Goal: Transaction & Acquisition: Purchase product/service

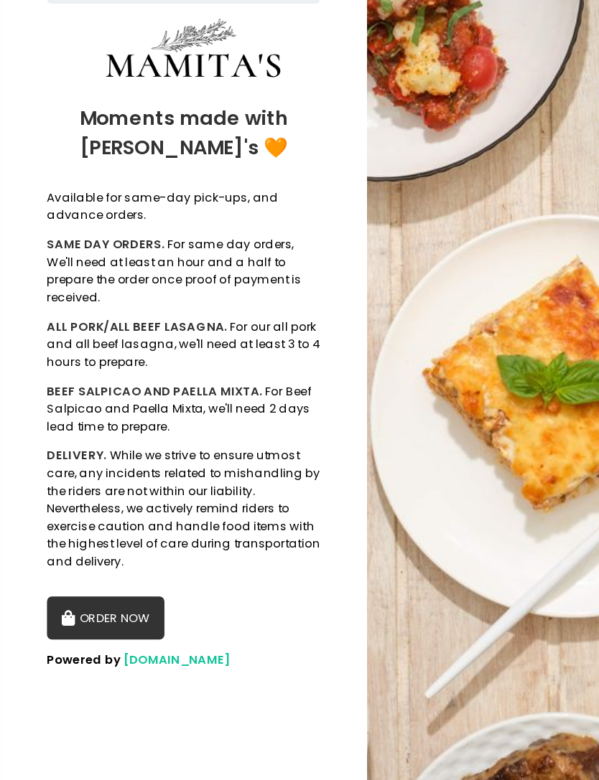
click at [106, 579] on button "ORDER NOW" at bounding box center [77, 595] width 86 height 32
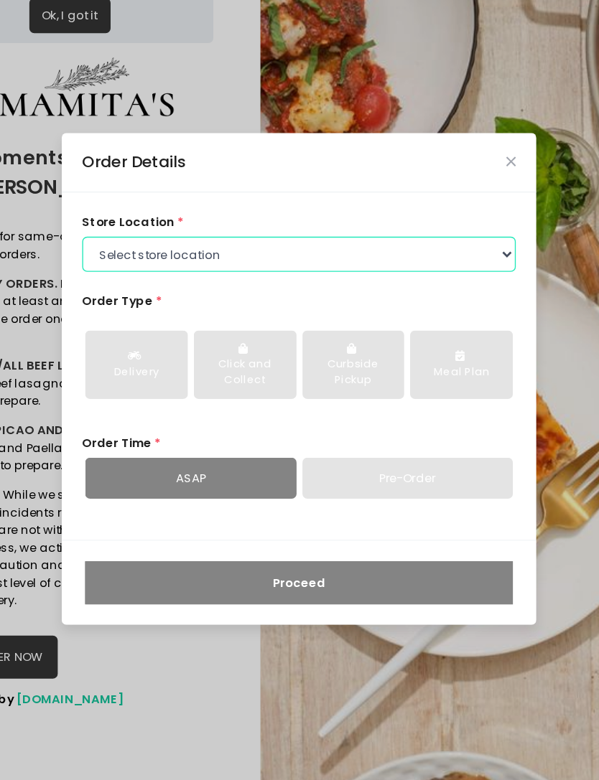
click at [309, 286] on select "Select store location Mamitas PH - [GEOGRAPHIC_DATA] Mamitas PH - [GEOGRAPHIC_D…" at bounding box center [298, 299] width 318 height 26
select select "6602978951b8268a02d72b28"
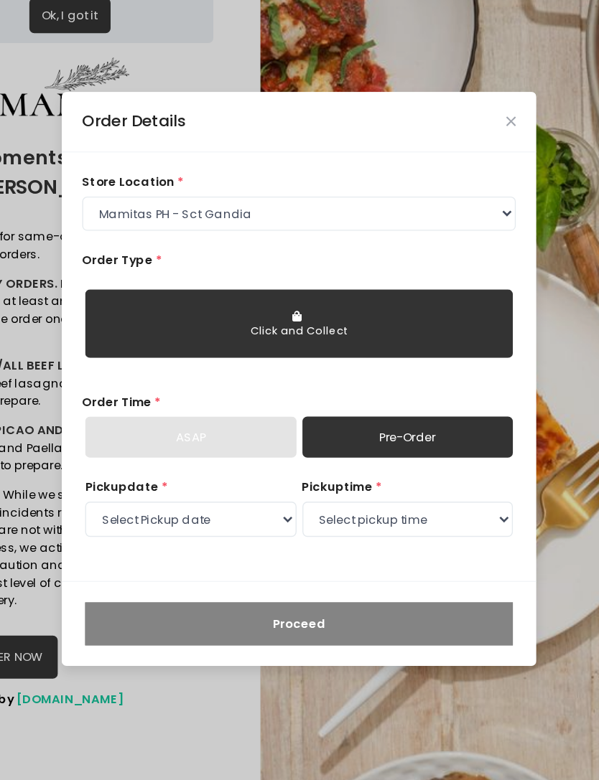
click at [449, 197] on icon "Close" at bounding box center [452, 201] width 7 height 9
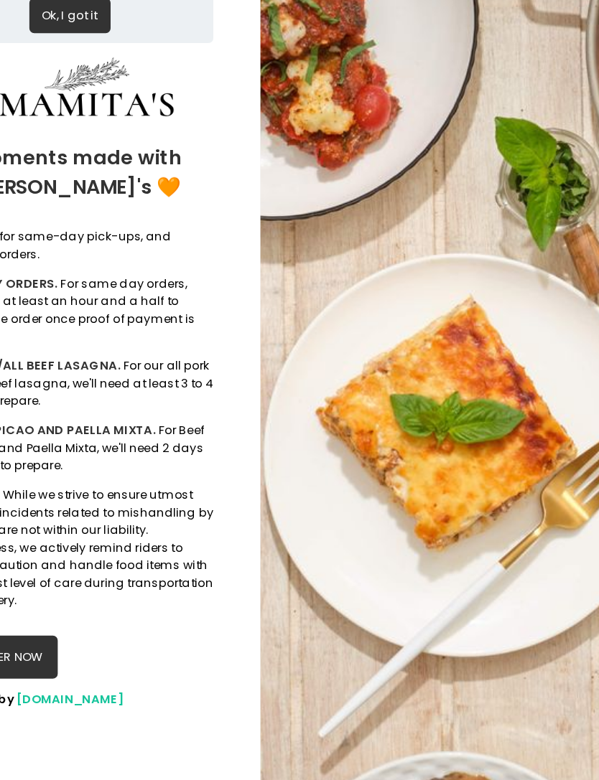
click at [383, 291] on img at bounding box center [433, 390] width 329 height 780
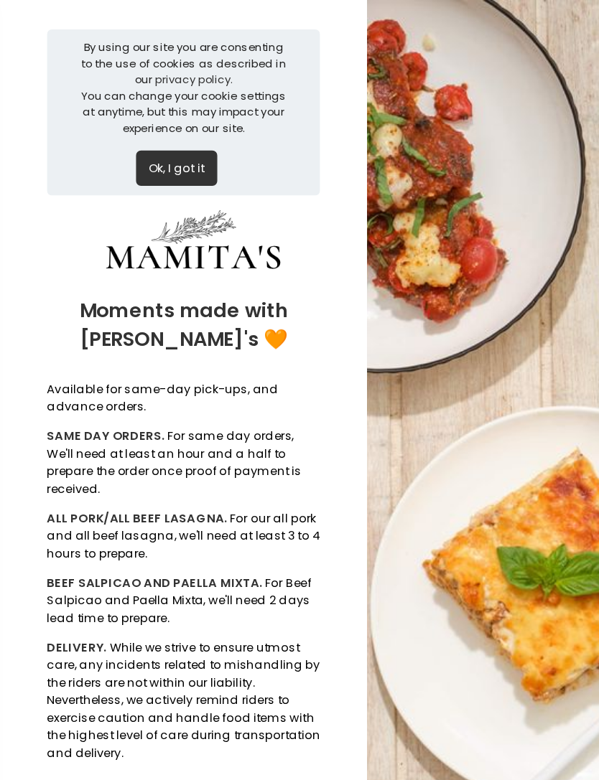
click at [136, 111] on button "Ok, I got it" at bounding box center [130, 124] width 60 height 26
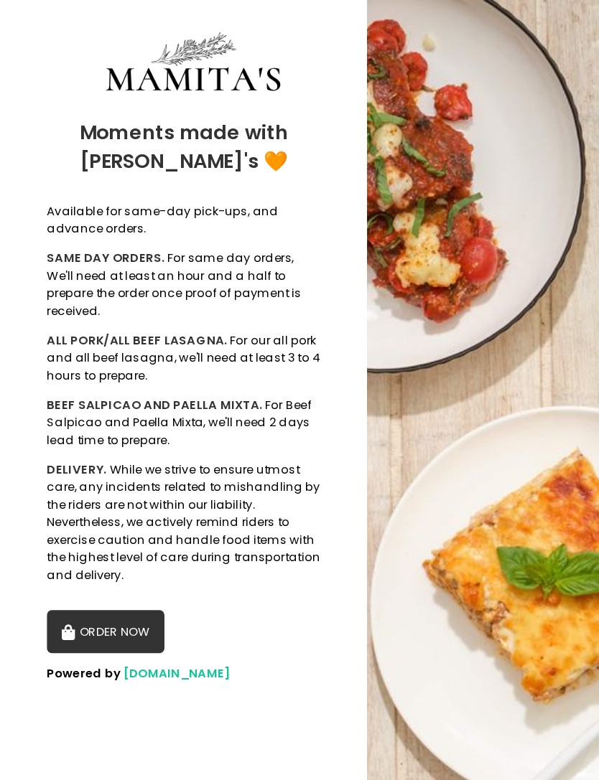
click at [92, 448] on button "ORDER NOW" at bounding box center [77, 464] width 86 height 32
select select "6602978951b8268a02d72b28"
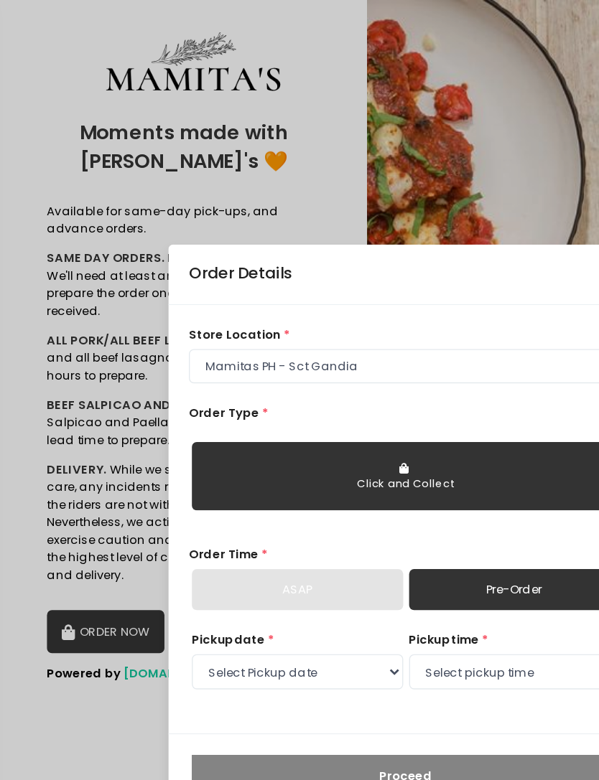
scroll to position [46, 0]
click at [415, 117] on div "Order Details store location * Select store location Mamitas PH - [GEOGRAPHIC_D…" at bounding box center [299, 390] width 599 height 780
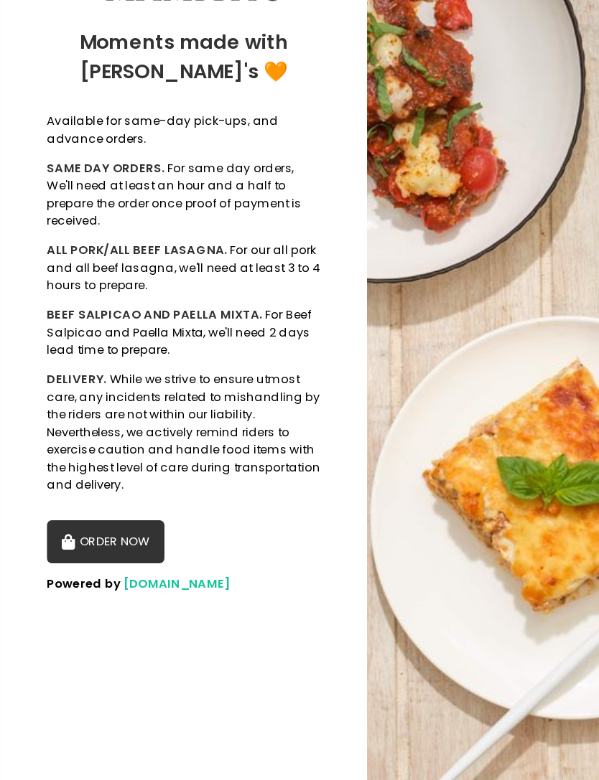
scroll to position [0, 0]
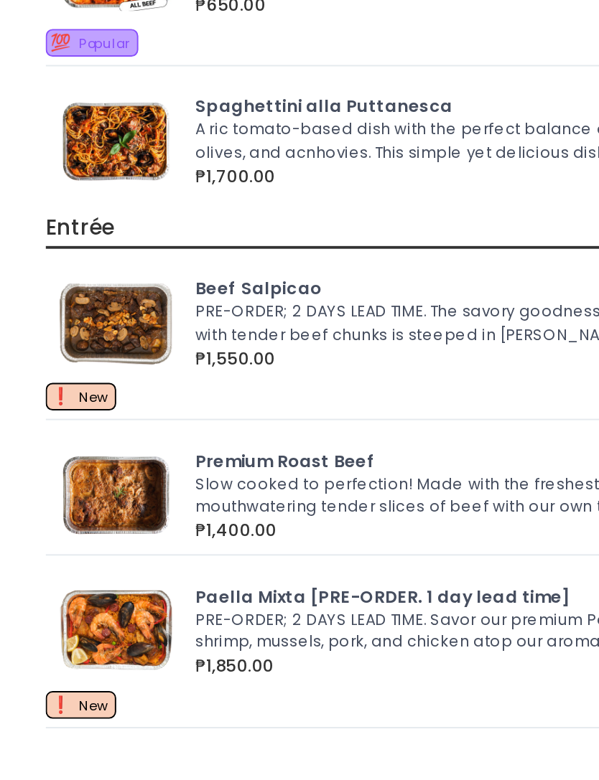
click at [151, 50] on div "Pasta Entrée Single Serve Meals Sandwiches prev Created with Sketch. next Creat…" at bounding box center [374, 368] width 447 height 637
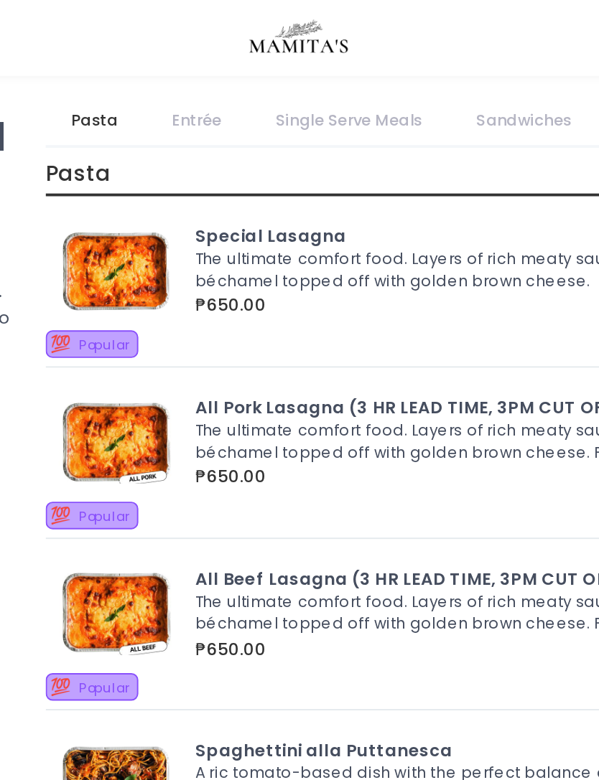
click at [266, 66] on link "Single Serve Meals" at bounding box center [317, 62] width 102 height 25
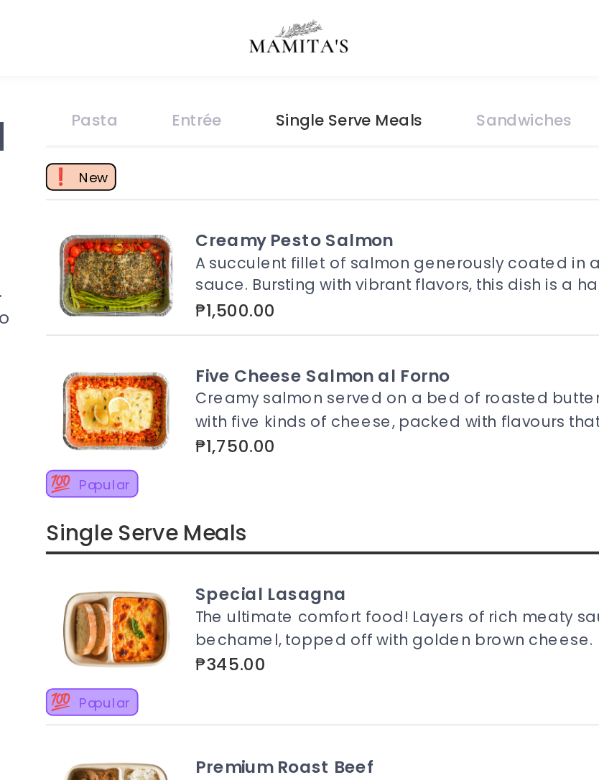
scroll to position [953, 0]
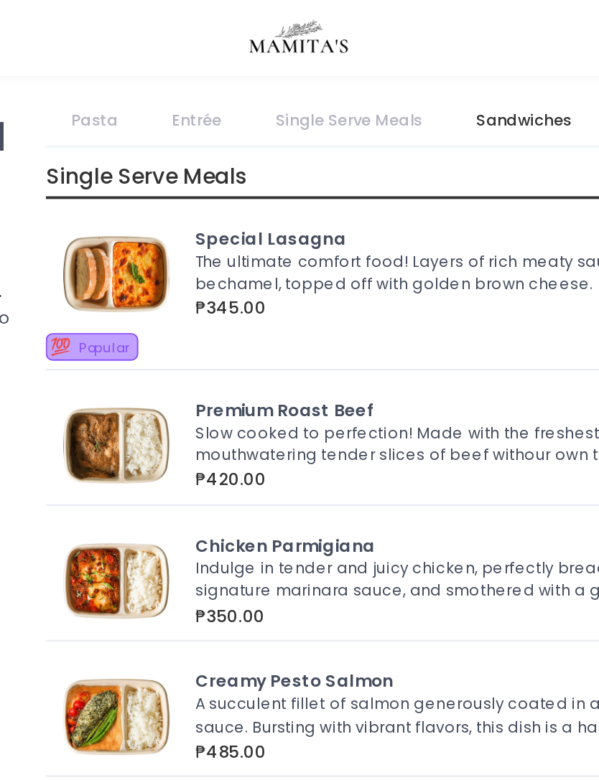
click at [266, 57] on link "Single Serve Meals" at bounding box center [317, 62] width 102 height 25
click at [159, 65] on link "Pasta" at bounding box center [184, 62] width 50 height 25
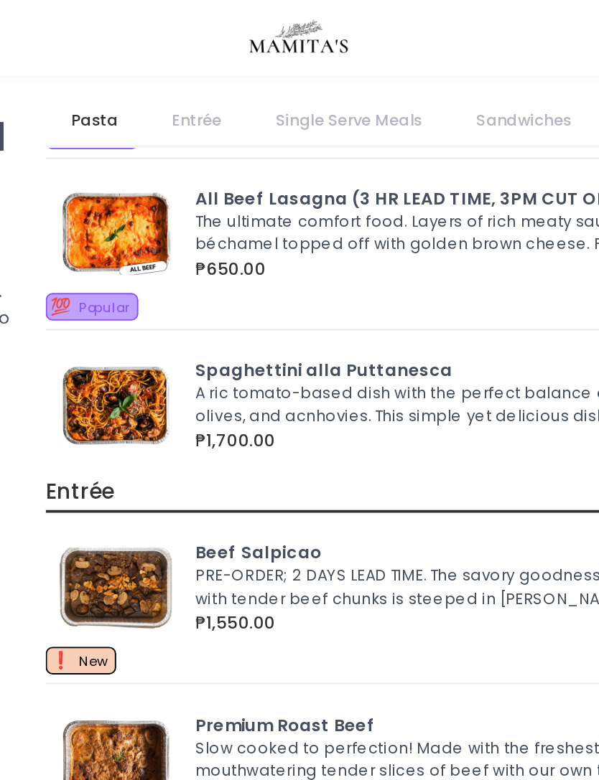
scroll to position [198, 0]
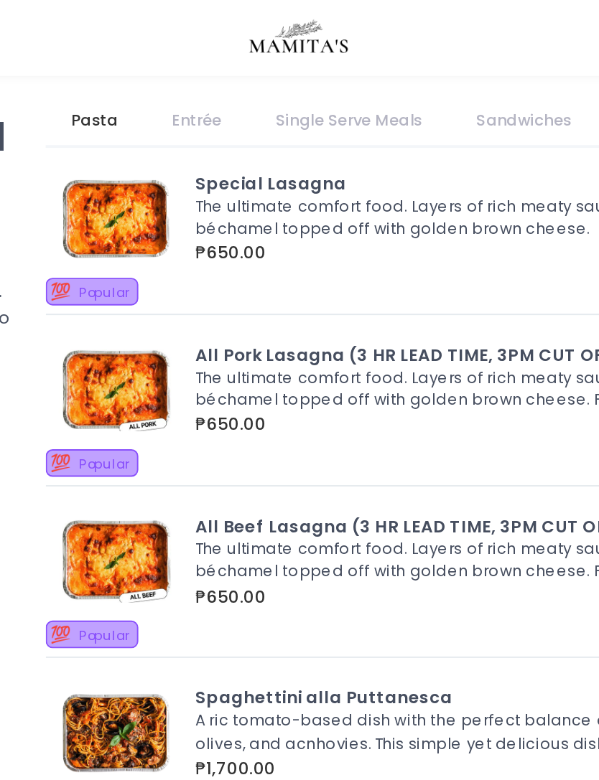
click at [266, 63] on link "Single Serve Meals" at bounding box center [317, 62] width 102 height 25
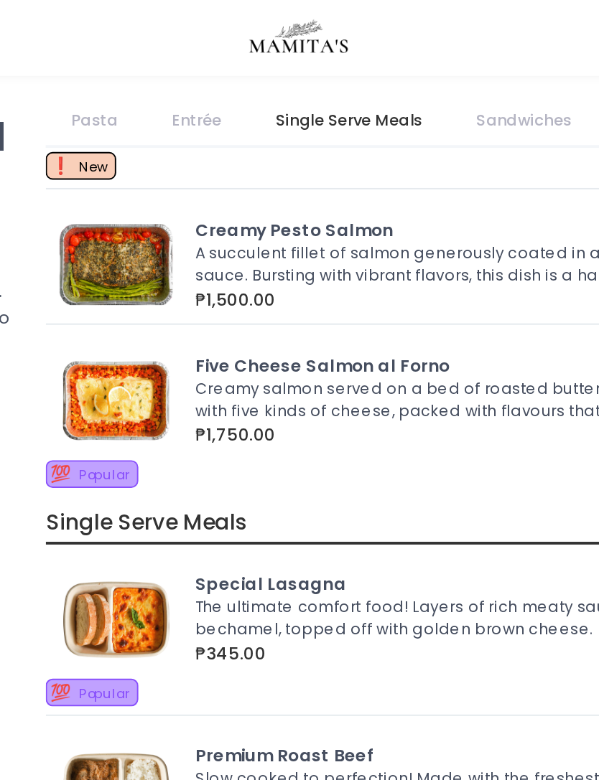
scroll to position [953, 0]
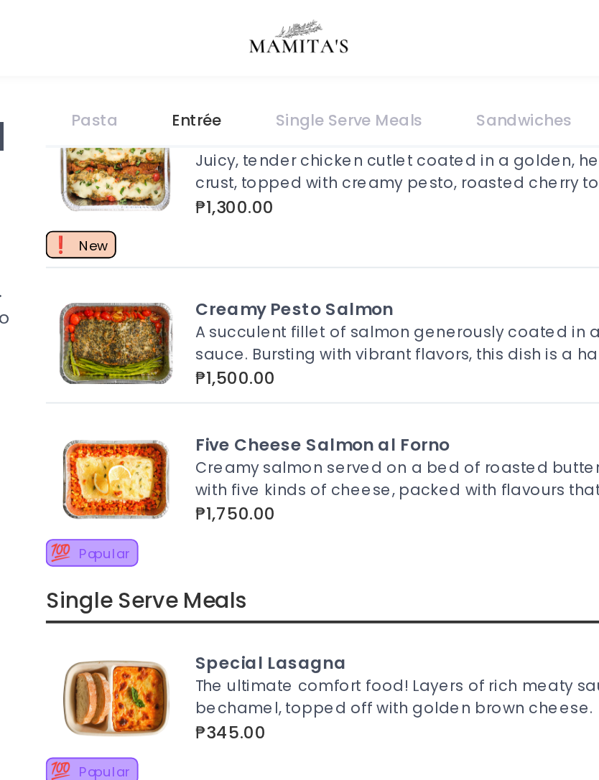
click at [212, 61] on link "Entrée" at bounding box center [238, 62] width 52 height 25
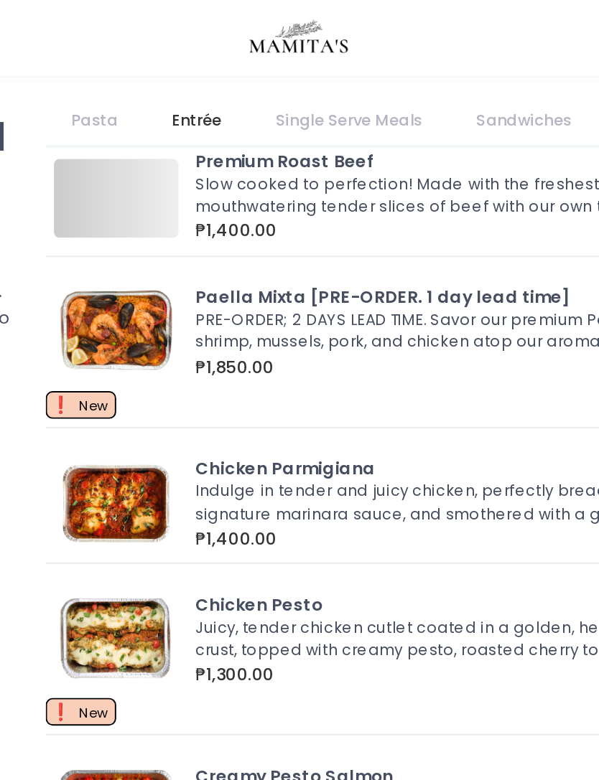
scroll to position [362, 0]
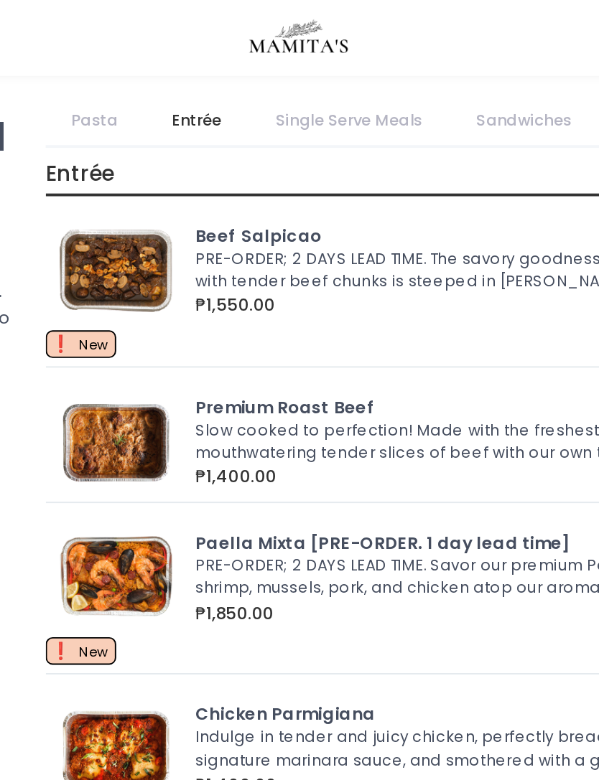
click at [159, 62] on link "Pasta" at bounding box center [184, 62] width 50 height 25
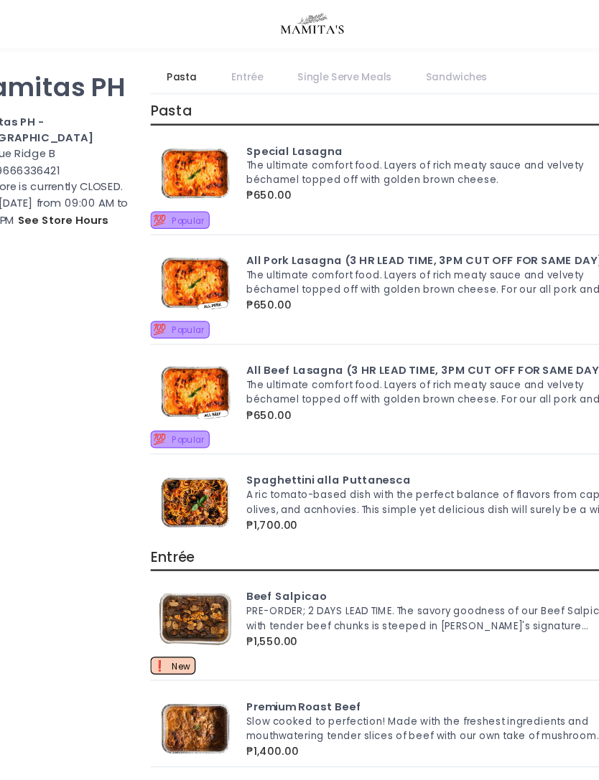
scroll to position [0, 0]
